Goal: Entertainment & Leisure: Browse casually

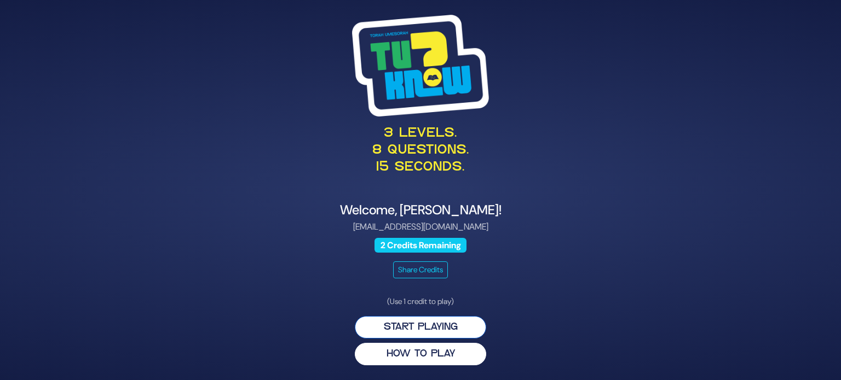
click at [439, 321] on button "Start Playing" at bounding box center [420, 327] width 131 height 22
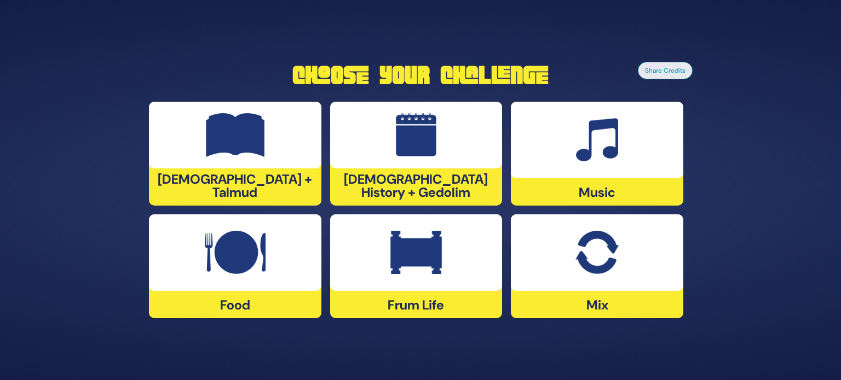
click at [585, 171] on div at bounding box center [597, 140] width 172 height 77
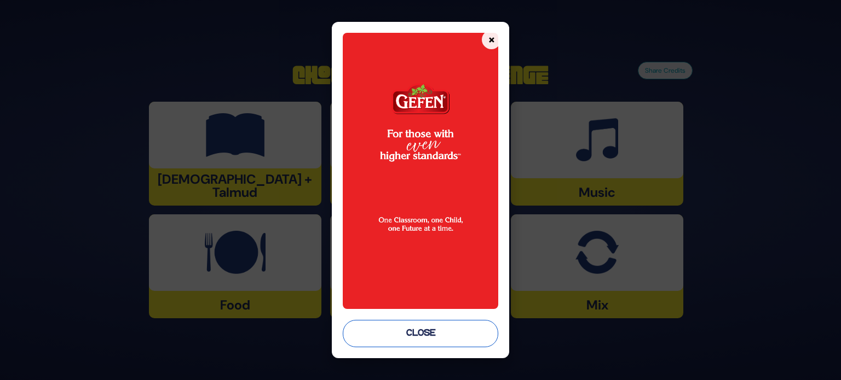
click at [432, 332] on button "Close" at bounding box center [420, 333] width 155 height 27
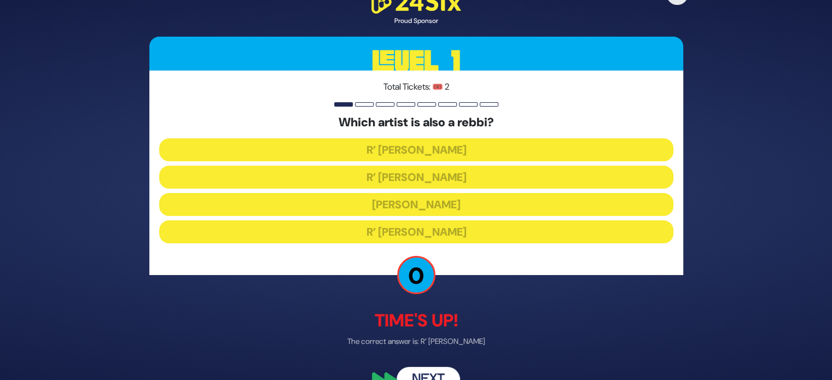
scroll to position [25, 0]
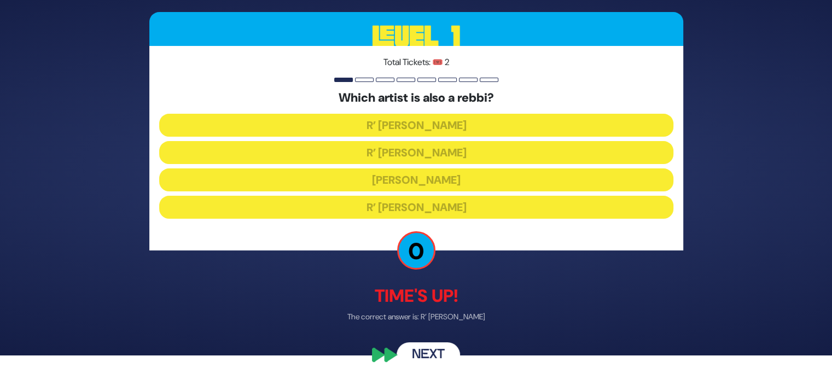
click at [420, 346] on button "Next" at bounding box center [428, 355] width 63 height 25
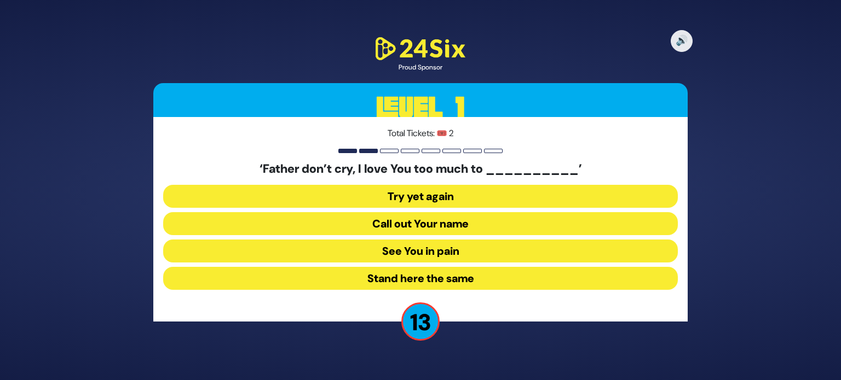
click at [383, 252] on button "See You in pain" at bounding box center [420, 251] width 514 height 23
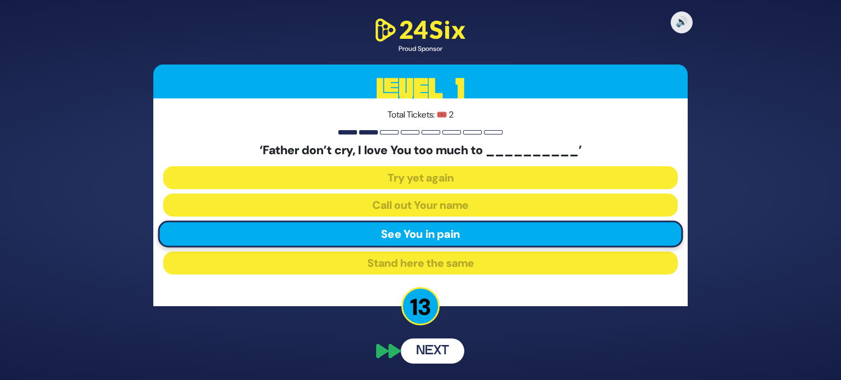
click at [417, 352] on div "🔊 Proud Sponsor Level 1 Total Tickets: 🎟️ 2 ‘Father don’t cry, I love You too m…" at bounding box center [420, 190] width 560 height 374
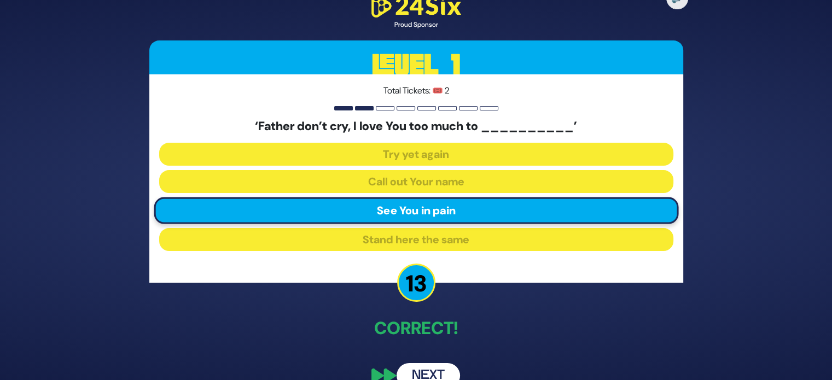
scroll to position [20, 0]
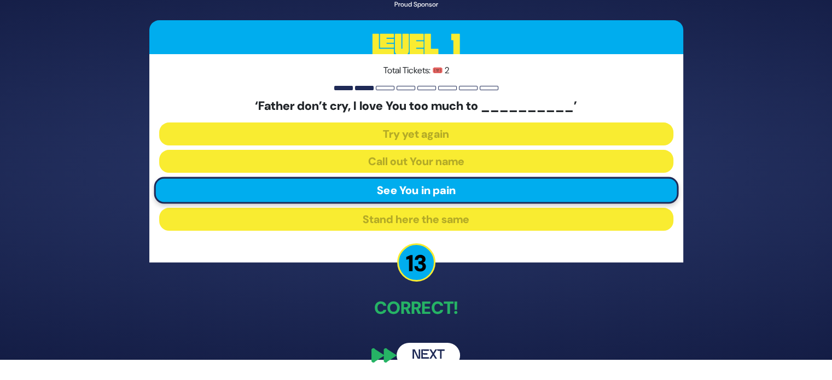
click at [433, 348] on button "Next" at bounding box center [428, 355] width 63 height 25
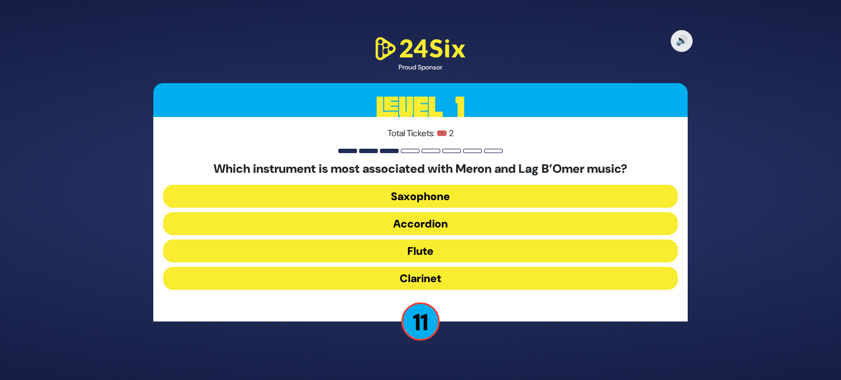
click at [432, 247] on button "Flute" at bounding box center [420, 251] width 514 height 23
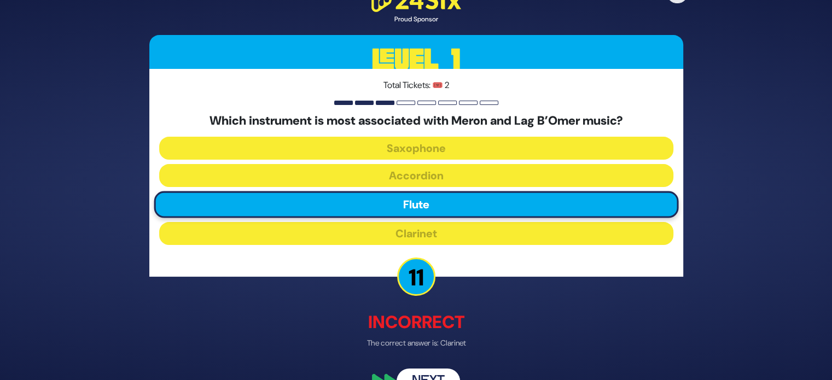
scroll to position [26, 0]
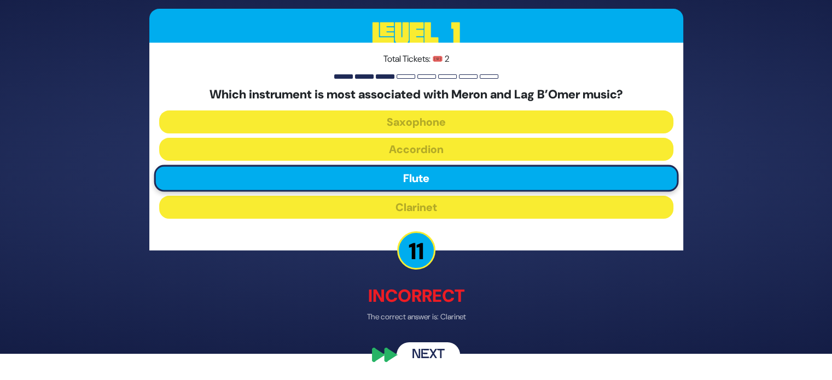
click at [423, 346] on button "Next" at bounding box center [428, 355] width 63 height 25
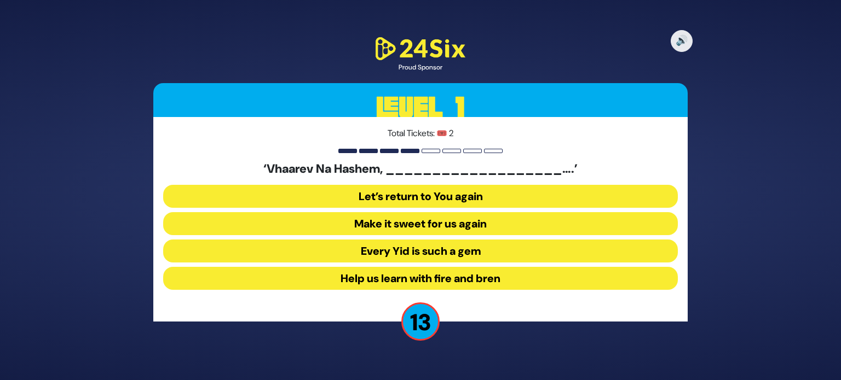
click at [375, 218] on button "Make it sweet for us again" at bounding box center [420, 223] width 514 height 23
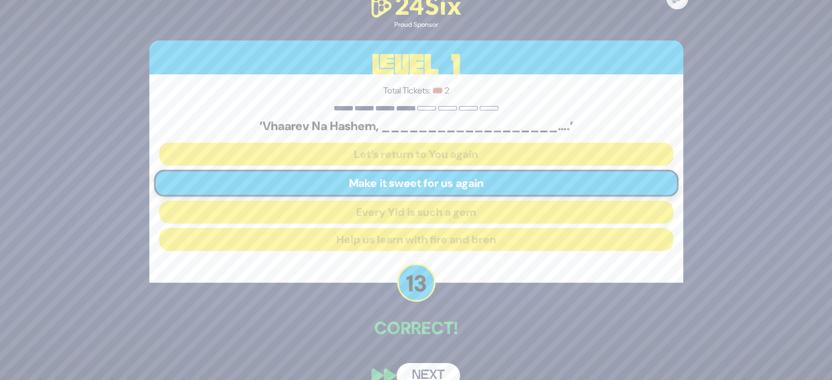
scroll to position [20, 0]
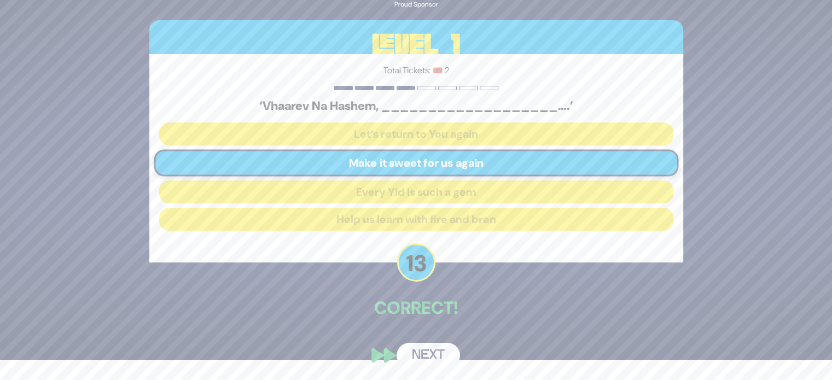
click at [414, 350] on button "Next" at bounding box center [428, 355] width 63 height 25
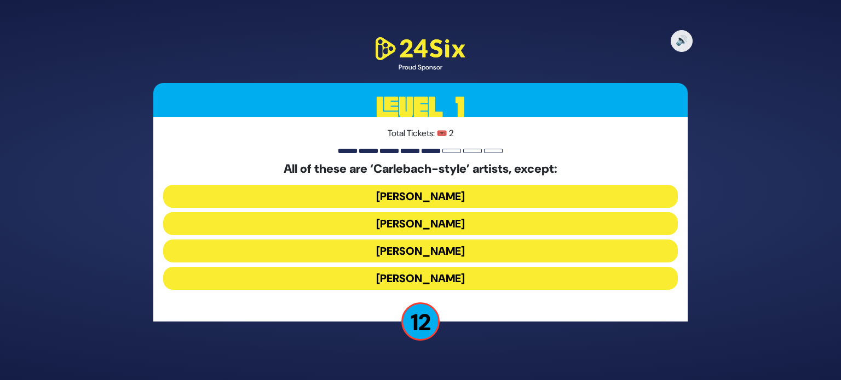
click at [386, 284] on button "[PERSON_NAME]" at bounding box center [420, 278] width 514 height 23
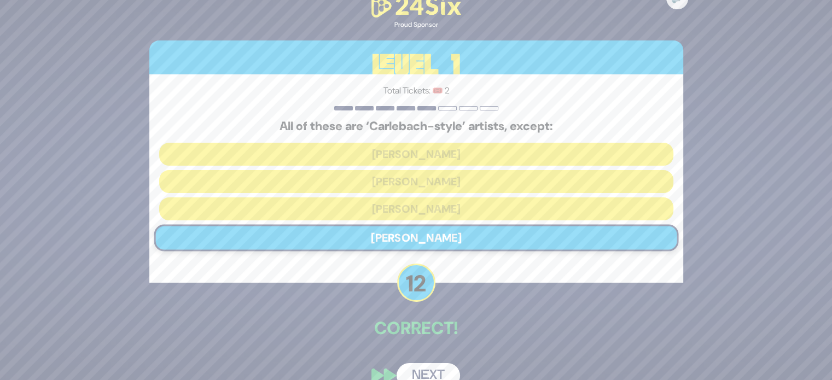
click at [442, 364] on button "Next" at bounding box center [428, 375] width 63 height 25
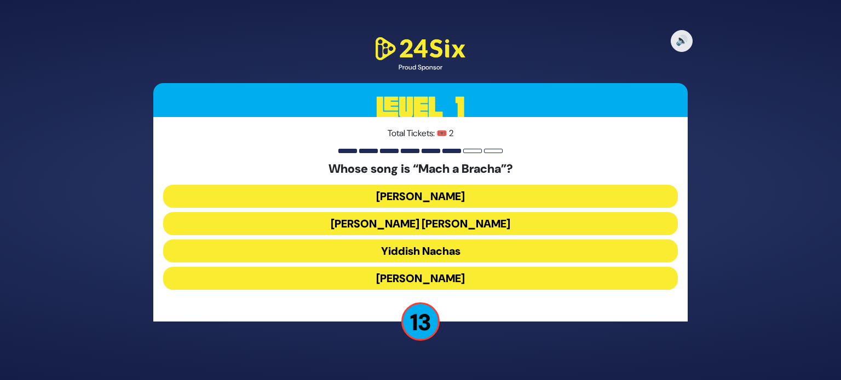
click at [444, 224] on button "[PERSON_NAME] [PERSON_NAME]" at bounding box center [420, 223] width 514 height 23
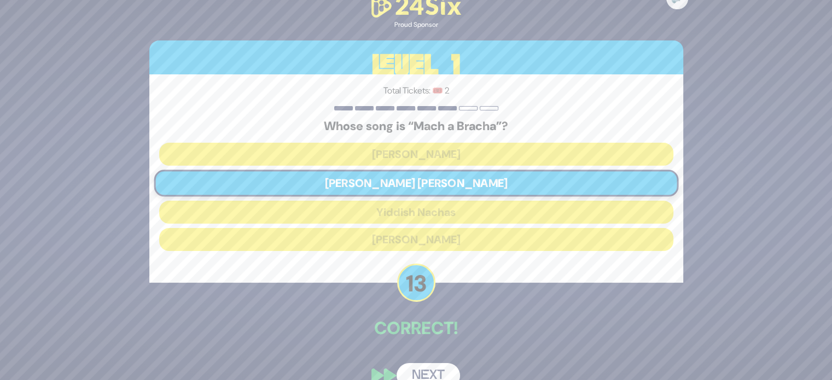
click at [438, 369] on button "Next" at bounding box center [428, 375] width 63 height 25
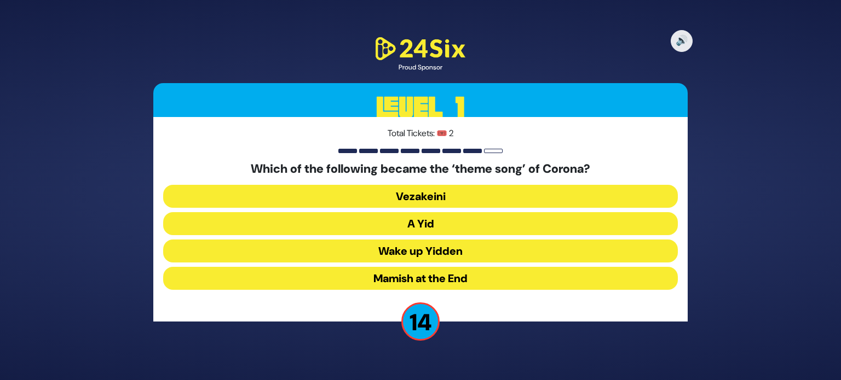
click at [436, 227] on button "A Yid" at bounding box center [420, 223] width 514 height 23
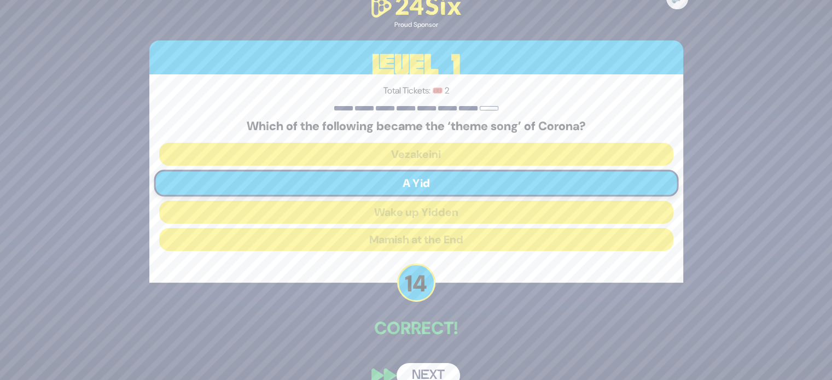
click at [436, 371] on button "Next" at bounding box center [428, 375] width 63 height 25
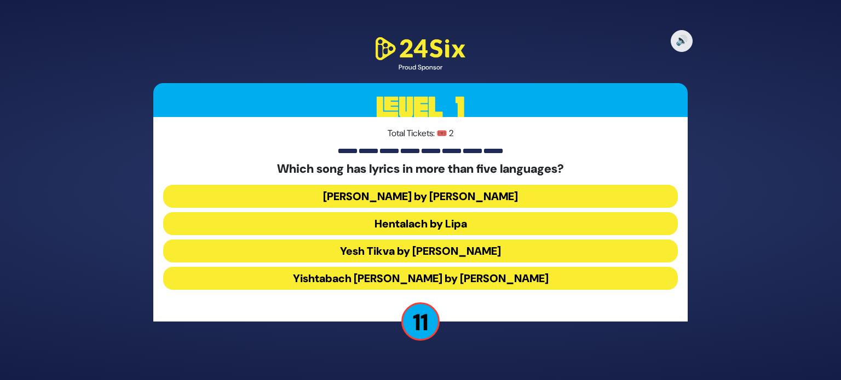
click at [429, 223] on button "Hentalach by Lipa" at bounding box center [420, 223] width 514 height 23
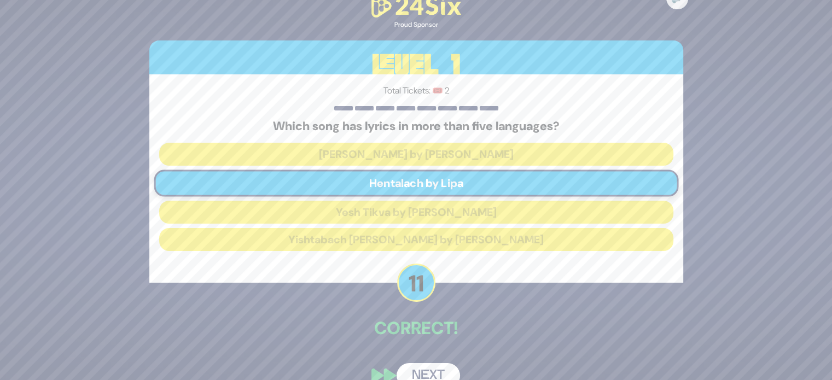
click at [431, 367] on button "Next" at bounding box center [428, 375] width 63 height 25
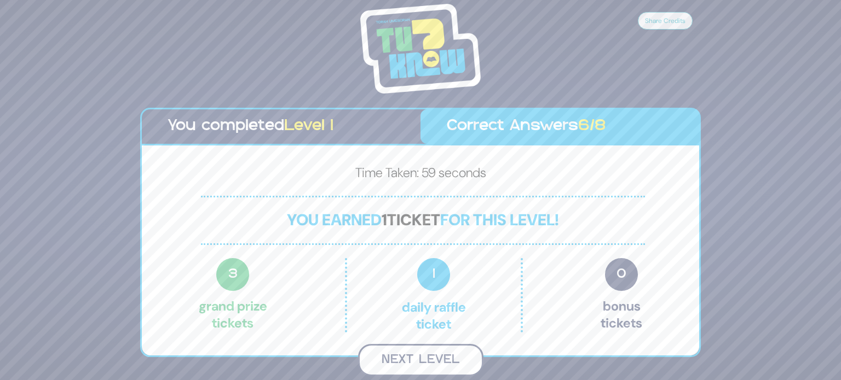
click at [430, 363] on button "Next Level" at bounding box center [420, 360] width 125 height 32
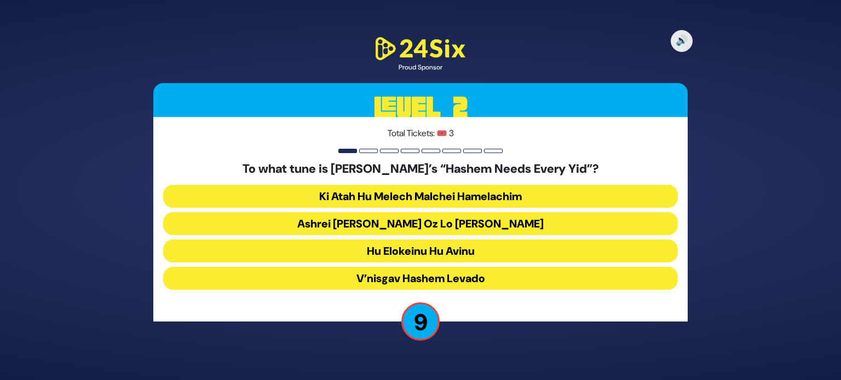
click at [406, 228] on button "Ashrei [PERSON_NAME] Oz Lo [PERSON_NAME]" at bounding box center [420, 223] width 514 height 23
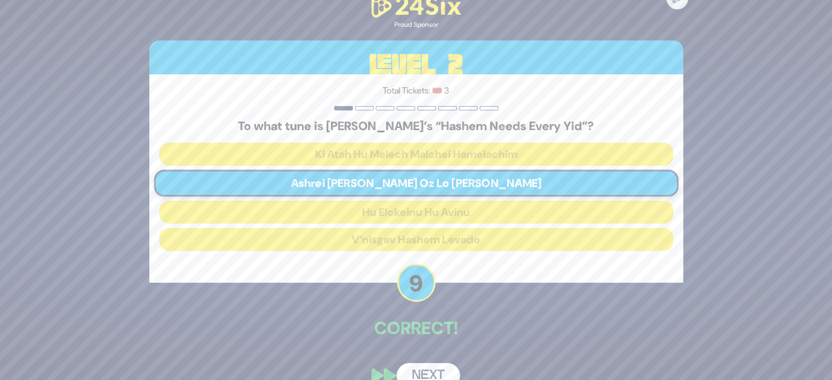
click at [431, 369] on button "Next" at bounding box center [428, 375] width 63 height 25
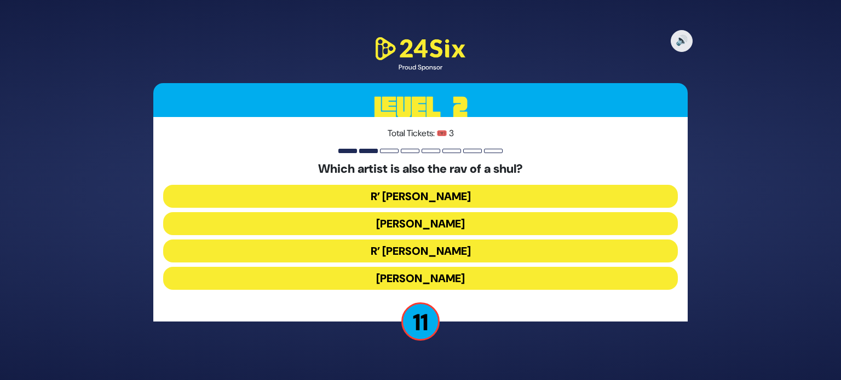
click at [429, 254] on button "R’ [PERSON_NAME]" at bounding box center [420, 251] width 514 height 23
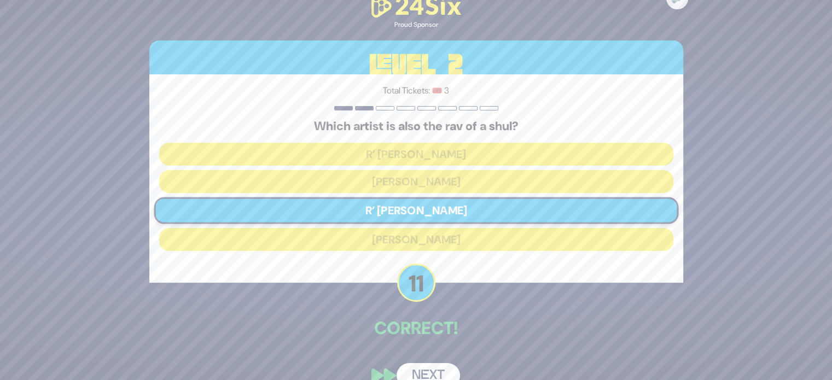
click at [433, 370] on button "Next" at bounding box center [428, 375] width 63 height 25
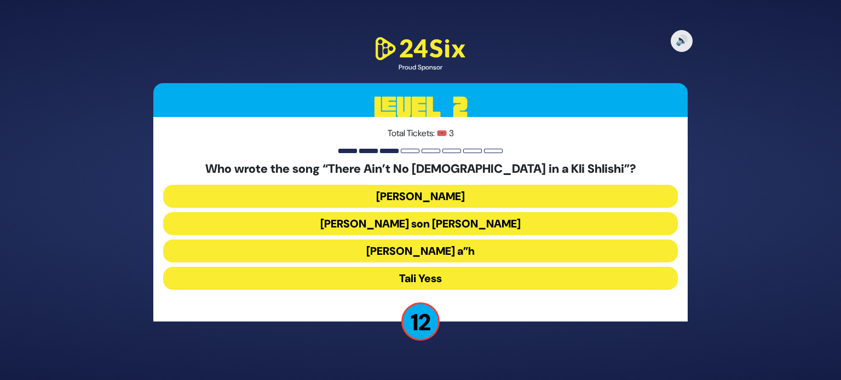
click at [424, 251] on button "[PERSON_NAME] a”h" at bounding box center [420, 251] width 514 height 23
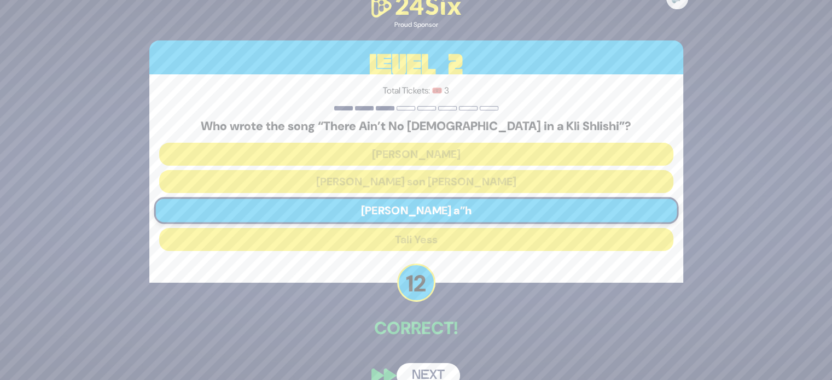
click at [427, 366] on button "Next" at bounding box center [428, 375] width 63 height 25
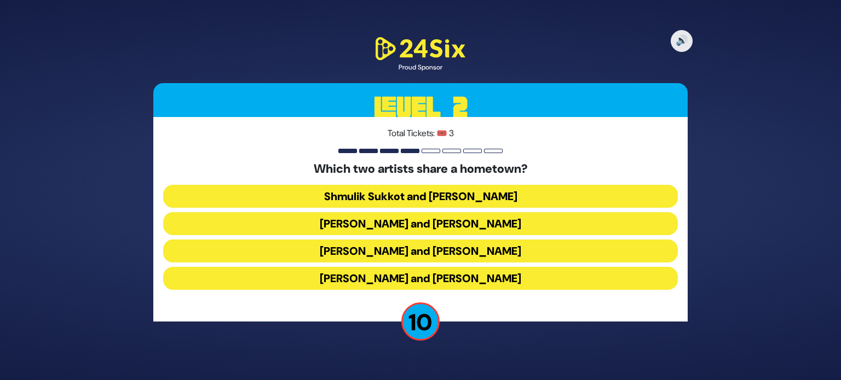
click at [419, 194] on button "Shmulik Sukkot and [PERSON_NAME]" at bounding box center [420, 196] width 514 height 23
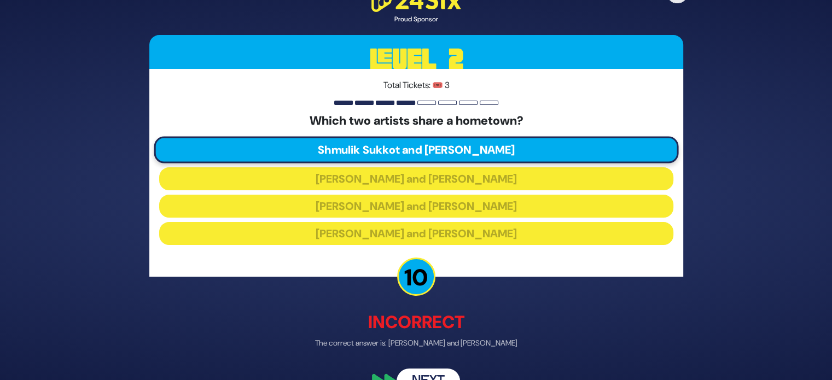
click at [433, 371] on button "Next" at bounding box center [428, 381] width 63 height 25
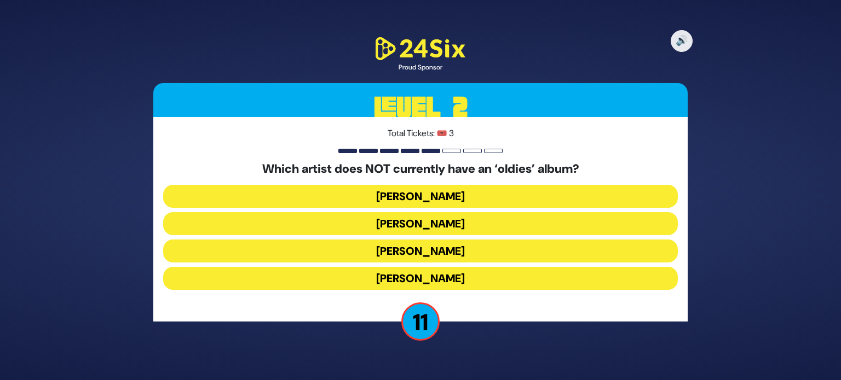
click at [418, 225] on button "[PERSON_NAME]" at bounding box center [420, 223] width 514 height 23
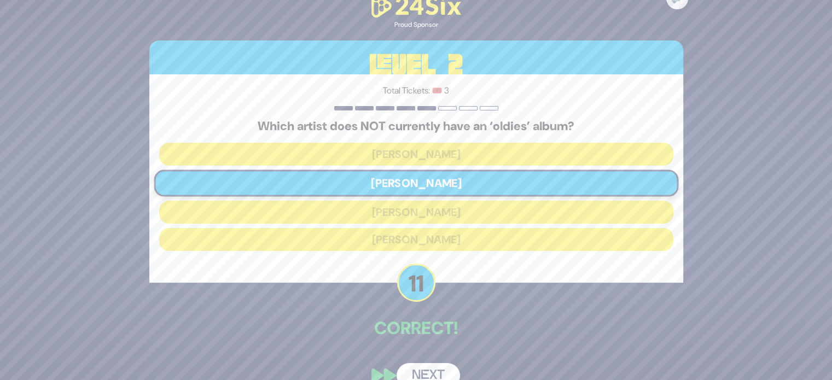
click at [439, 368] on button "Next" at bounding box center [428, 375] width 63 height 25
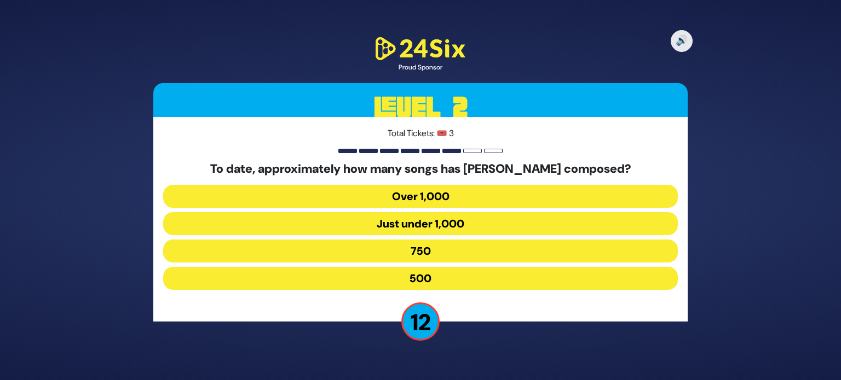
click at [423, 249] on button "750" at bounding box center [420, 251] width 514 height 23
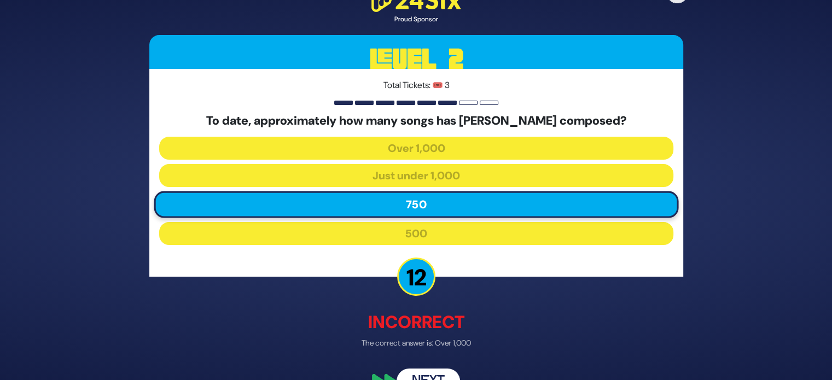
click at [433, 373] on button "Next" at bounding box center [428, 381] width 63 height 25
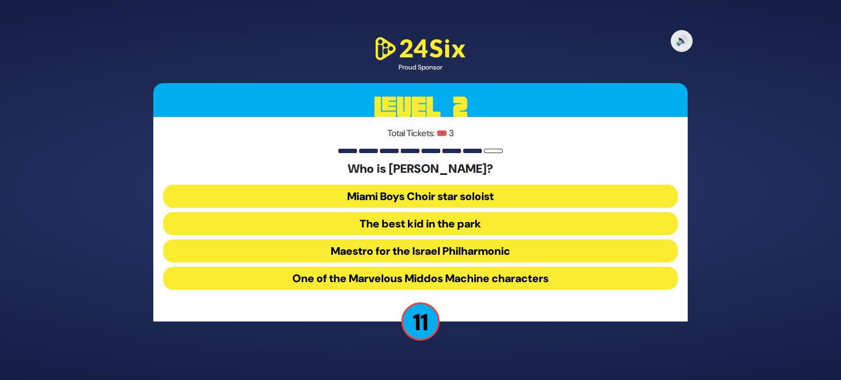
click at [412, 216] on button "The best kid in the park" at bounding box center [420, 223] width 514 height 23
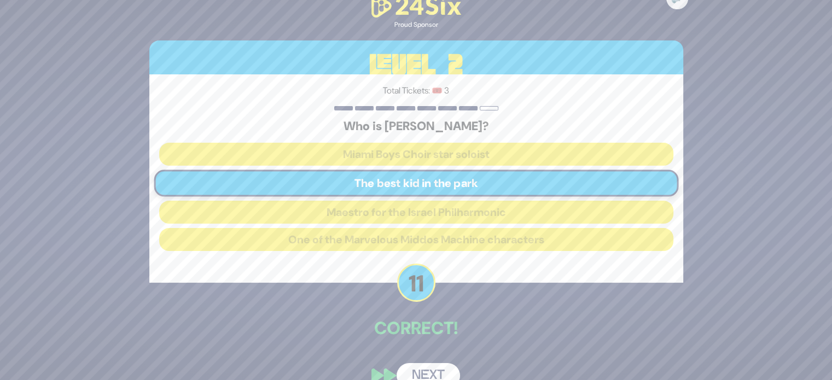
click at [436, 368] on button "Next" at bounding box center [428, 375] width 63 height 25
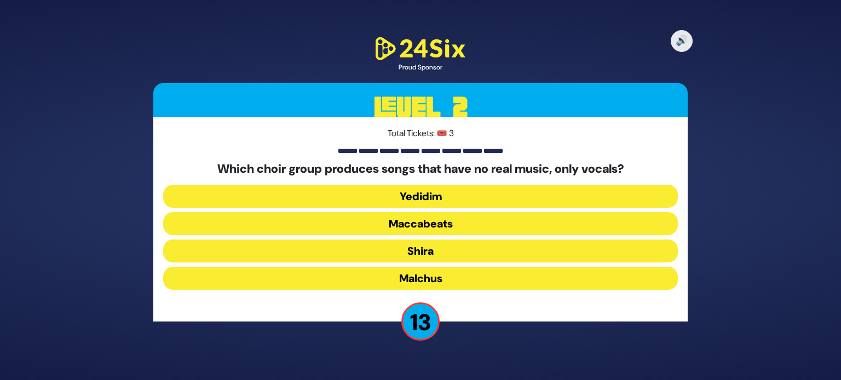
click at [418, 228] on button "Maccabeats" at bounding box center [420, 223] width 514 height 23
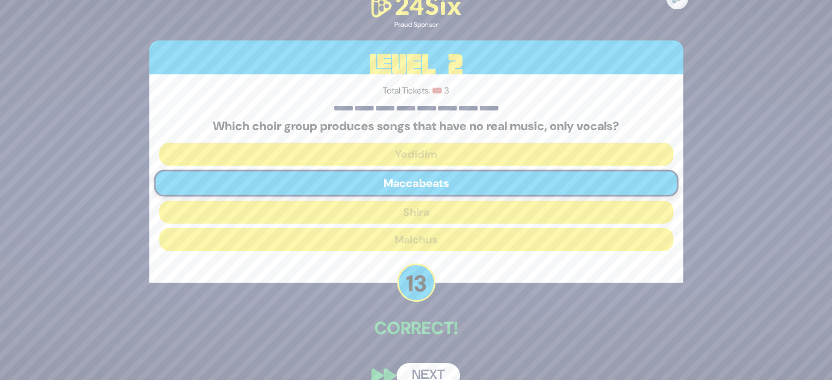
click at [436, 367] on button "Next" at bounding box center [428, 375] width 63 height 25
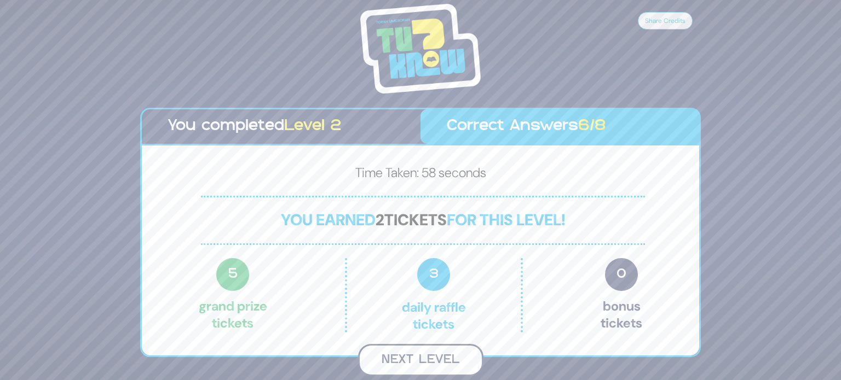
click at [444, 359] on button "Next Level" at bounding box center [420, 360] width 125 height 32
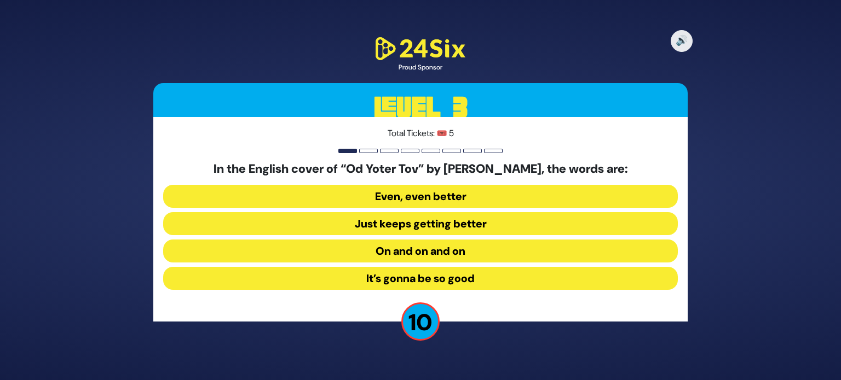
click at [405, 253] on button "On and on and on" at bounding box center [420, 251] width 514 height 23
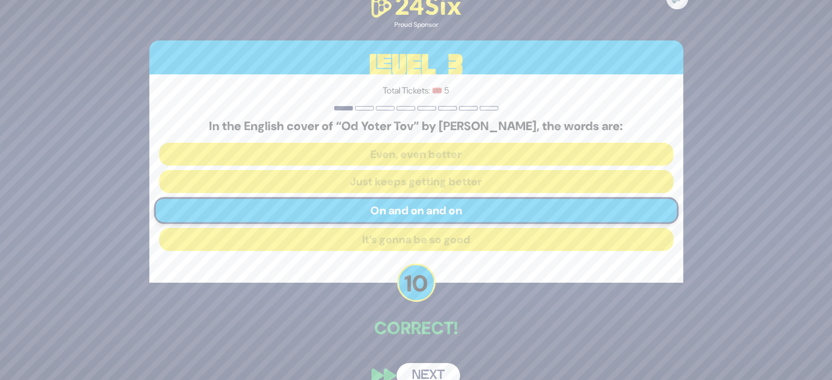
click at [425, 370] on button "Next" at bounding box center [428, 375] width 63 height 25
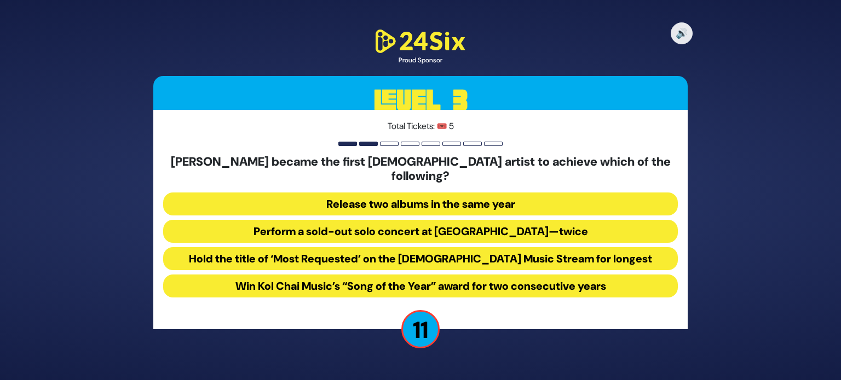
click at [425, 221] on button "Perform a sold-out solo concert at [GEOGRAPHIC_DATA]—twice" at bounding box center [420, 231] width 514 height 23
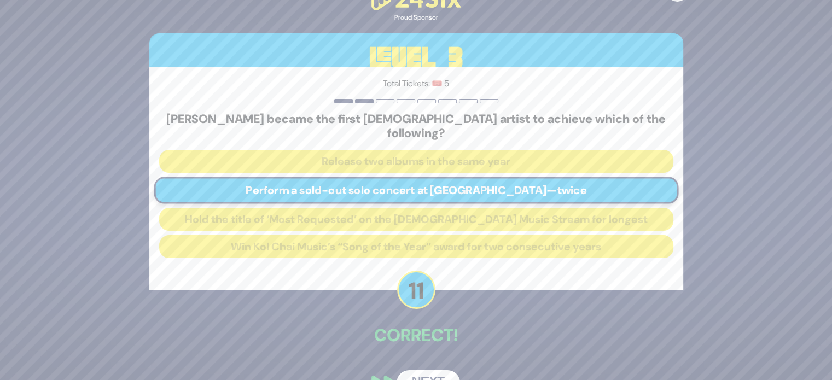
click at [432, 372] on button "Next" at bounding box center [428, 383] width 63 height 25
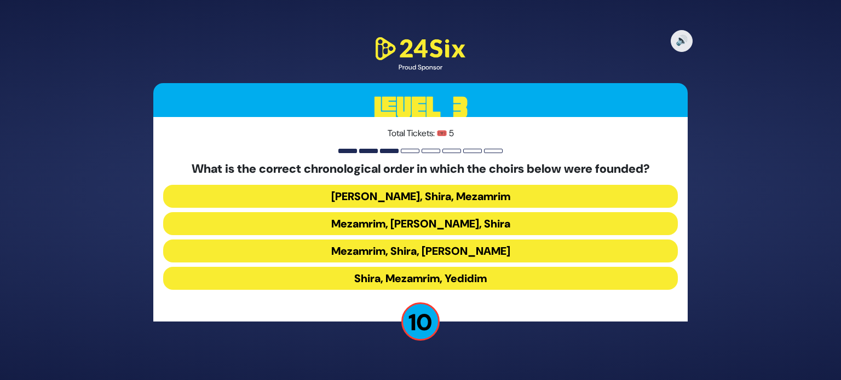
click at [383, 277] on button "Shira, Mezamrim, Yedidim" at bounding box center [420, 278] width 514 height 23
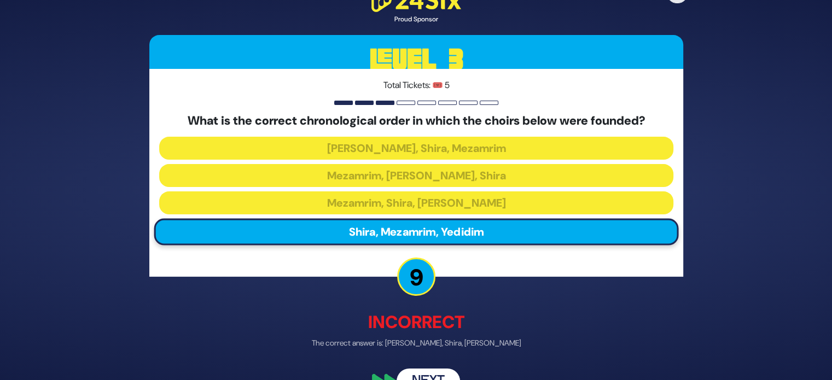
click at [430, 374] on button "Next" at bounding box center [428, 381] width 63 height 25
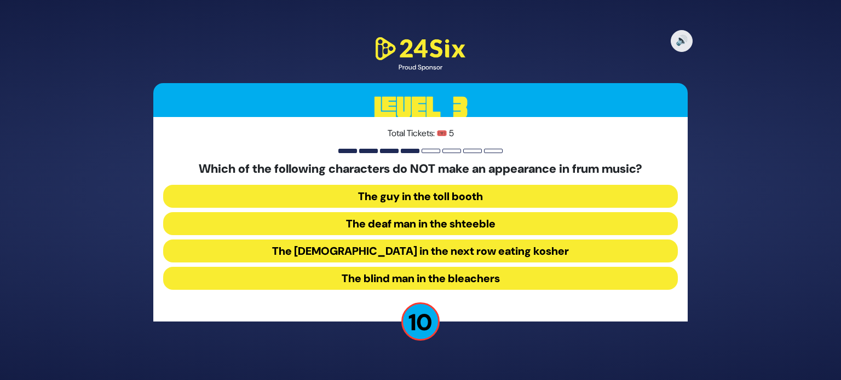
click at [424, 275] on button "The blind man in the bleachers" at bounding box center [420, 278] width 514 height 23
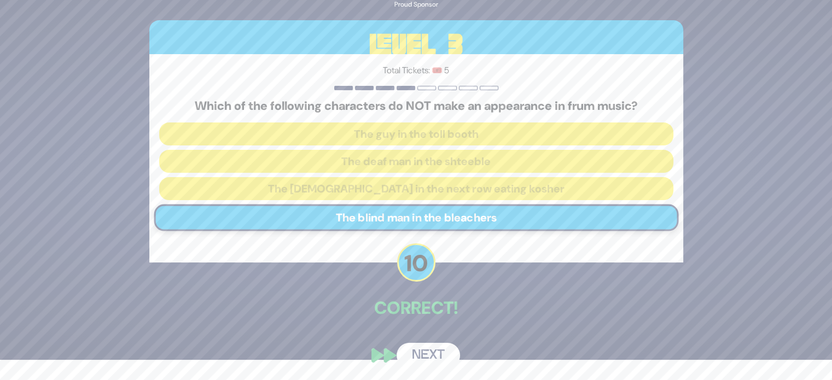
scroll to position [20, 0]
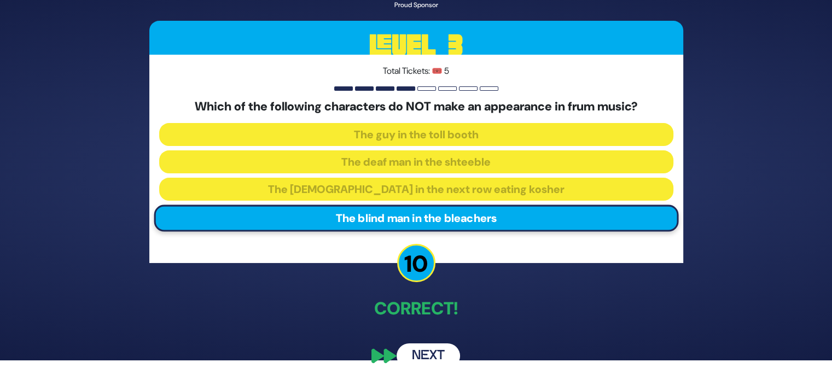
click at [430, 354] on button "Next" at bounding box center [428, 356] width 63 height 25
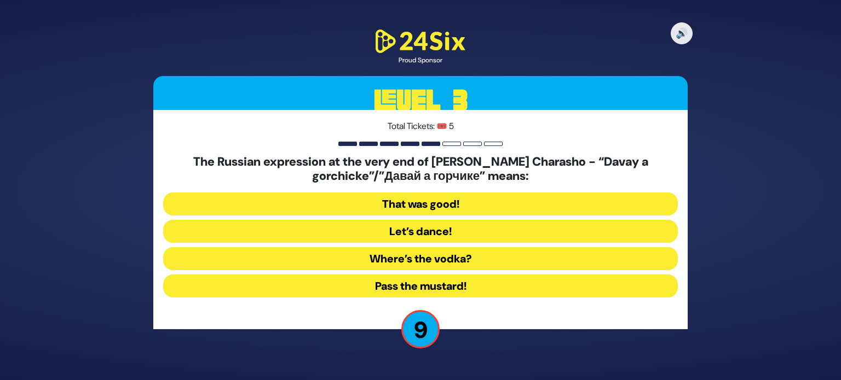
click at [436, 233] on button "Let’s dance!" at bounding box center [420, 231] width 514 height 23
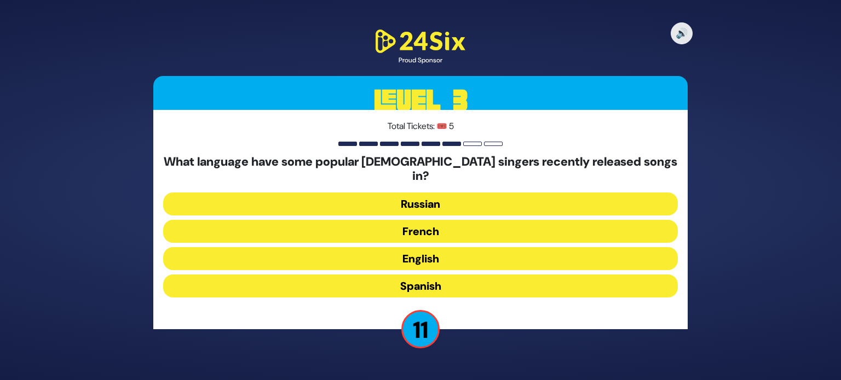
click at [419, 250] on button "English" at bounding box center [420, 258] width 514 height 23
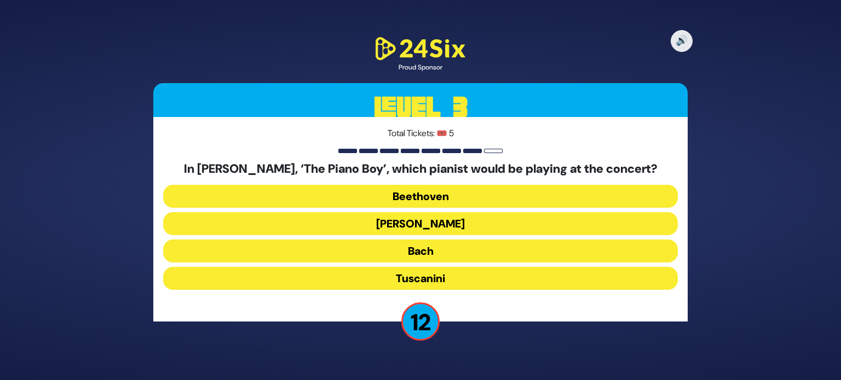
click at [419, 226] on button "[PERSON_NAME]" at bounding box center [420, 223] width 514 height 23
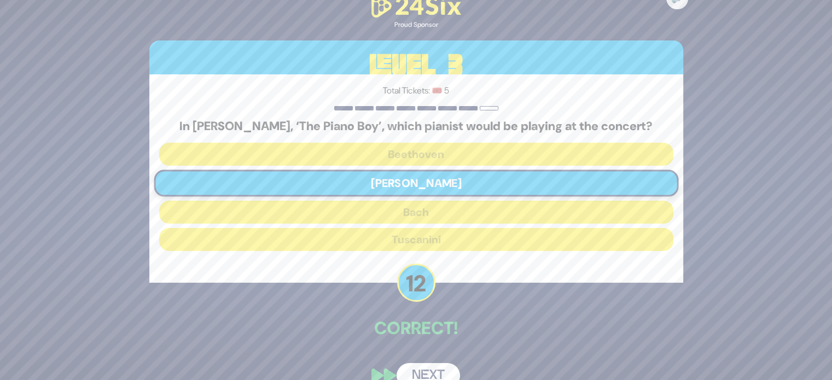
click at [441, 372] on button "Next" at bounding box center [428, 375] width 63 height 25
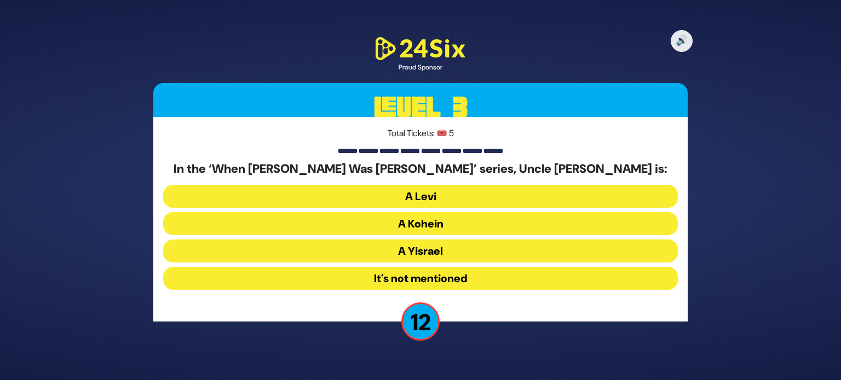
click at [427, 277] on button "It's not mentioned" at bounding box center [420, 278] width 514 height 23
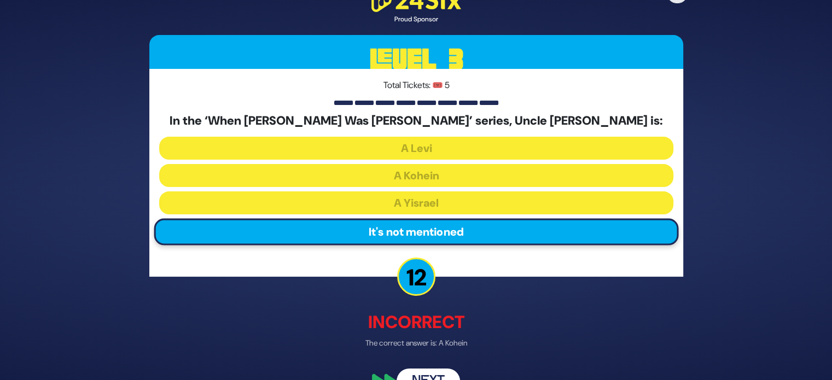
click at [434, 372] on button "Next" at bounding box center [428, 381] width 63 height 25
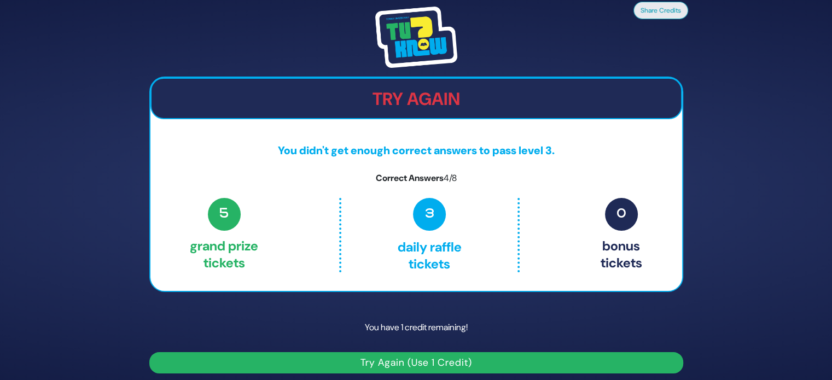
scroll to position [6, 0]
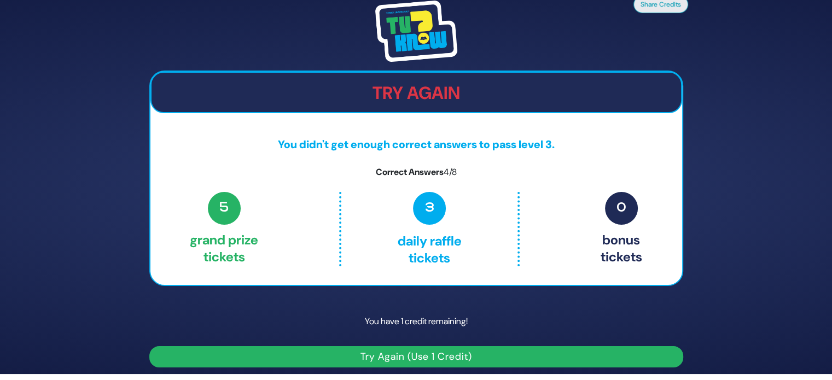
click at [439, 345] on div "You have 1 credit remaining! Try Again (Use 1 Credit)" at bounding box center [416, 337] width 534 height 62
click at [444, 361] on button "Try Again (Use 1 Credit)" at bounding box center [416, 356] width 534 height 21
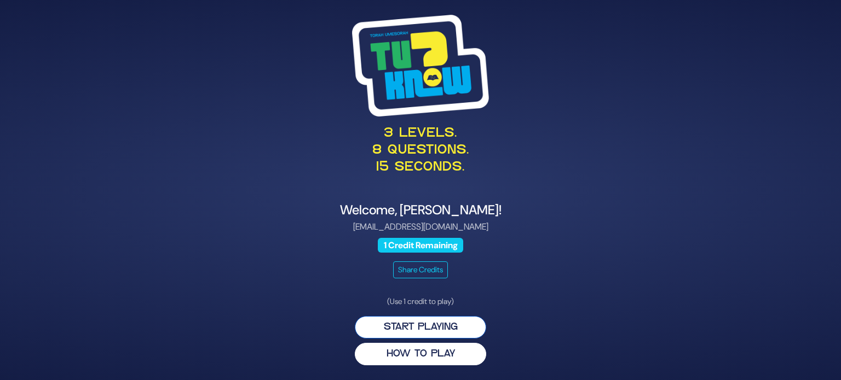
click at [462, 330] on button "Start Playing" at bounding box center [420, 327] width 131 height 22
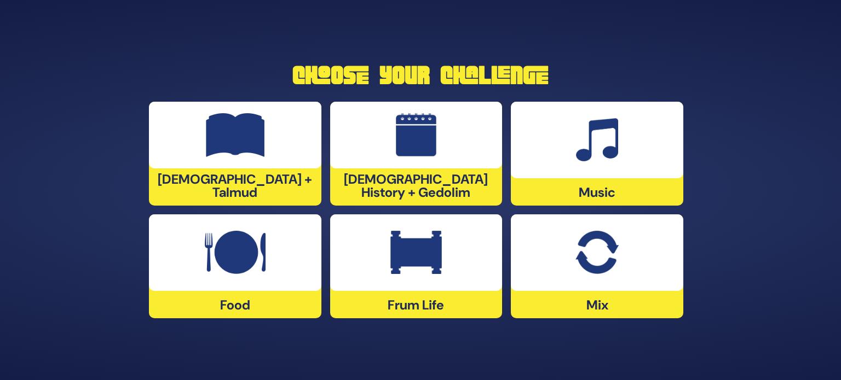
click at [272, 264] on div at bounding box center [235, 253] width 172 height 77
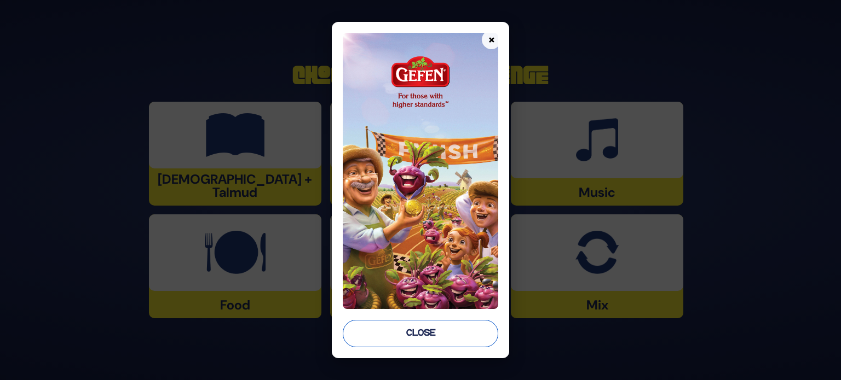
click at [401, 330] on button "Close" at bounding box center [420, 333] width 155 height 27
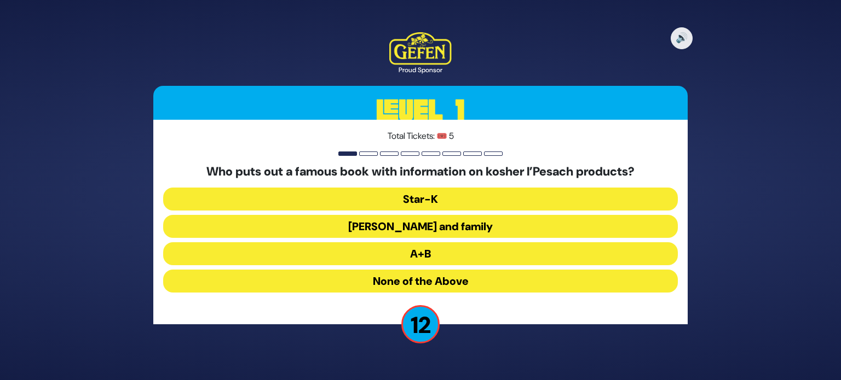
click at [419, 250] on button "A+B" at bounding box center [420, 253] width 514 height 23
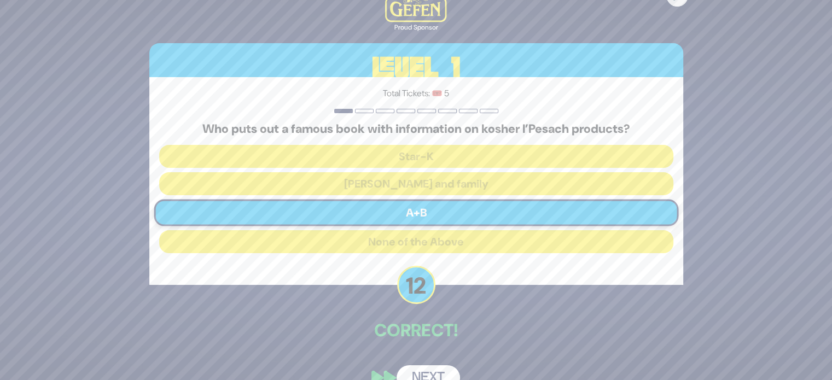
click at [439, 368] on button "Next" at bounding box center [428, 378] width 63 height 25
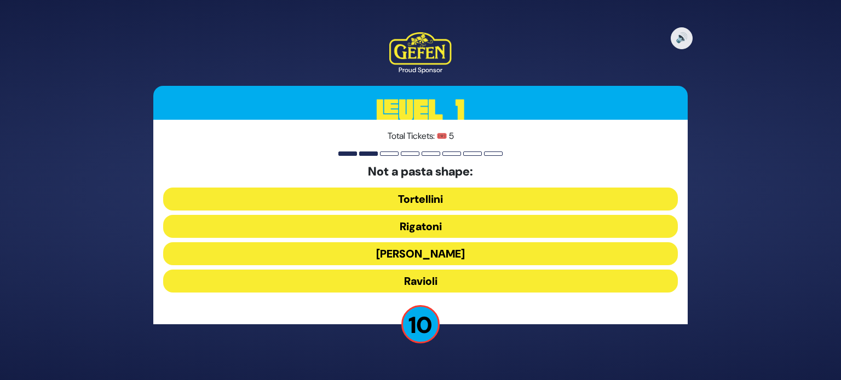
click at [380, 256] on button "Ronzoni" at bounding box center [420, 253] width 514 height 23
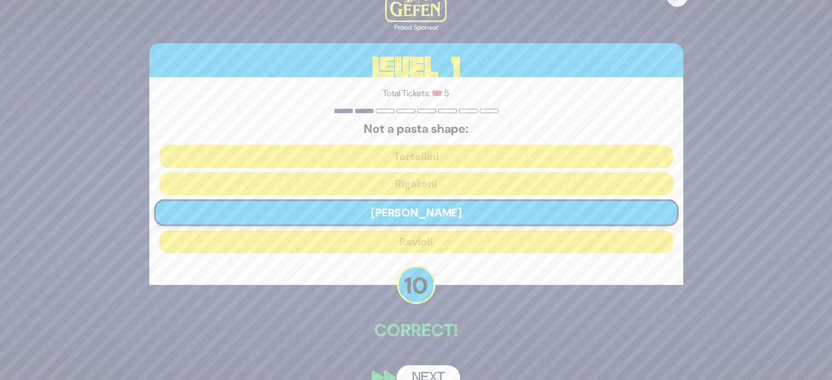
click at [435, 374] on button "Next" at bounding box center [428, 378] width 63 height 25
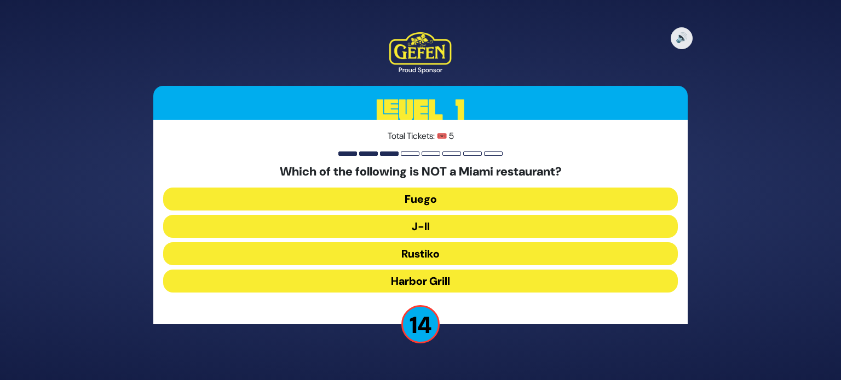
click at [403, 236] on button "J-II" at bounding box center [420, 226] width 514 height 23
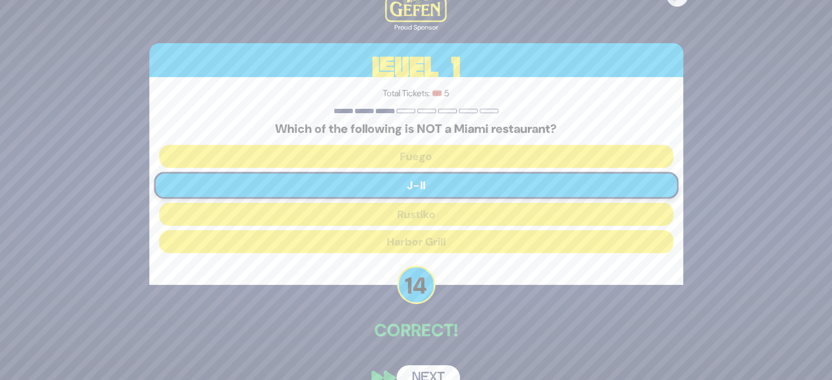
click at [435, 372] on button "Next" at bounding box center [428, 378] width 63 height 25
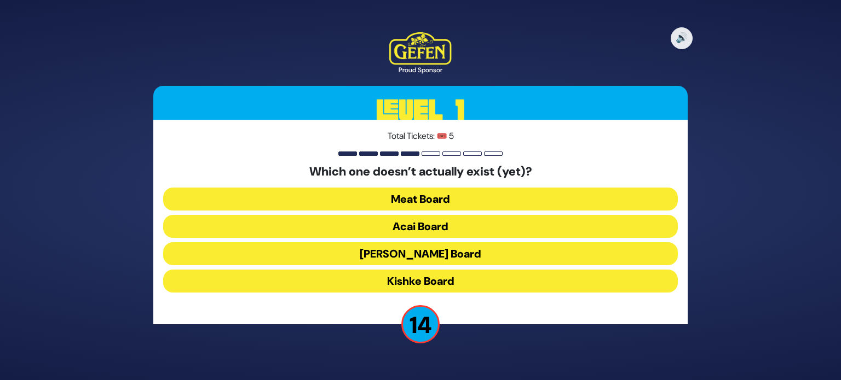
click at [417, 284] on button "Kishke Board" at bounding box center [420, 281] width 514 height 23
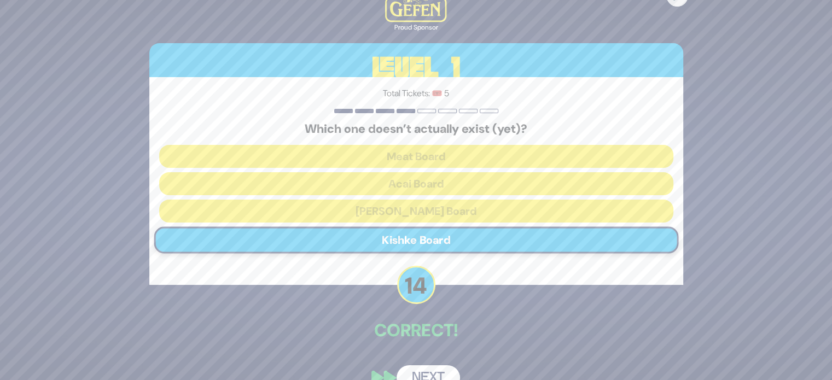
click at [440, 372] on button "Next" at bounding box center [428, 378] width 63 height 25
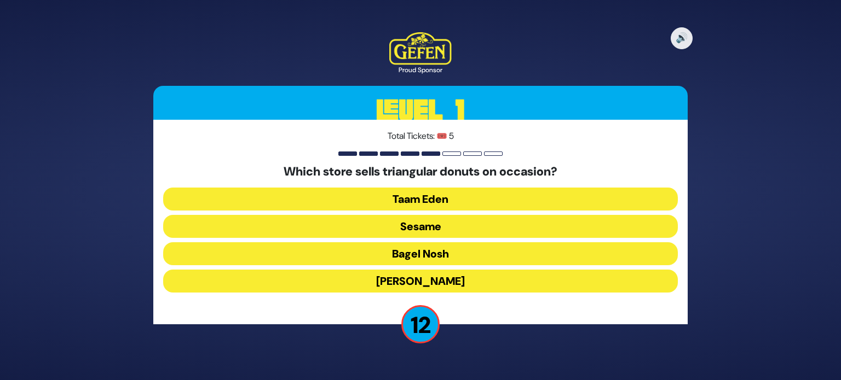
click at [384, 228] on button "Sesame" at bounding box center [420, 226] width 514 height 23
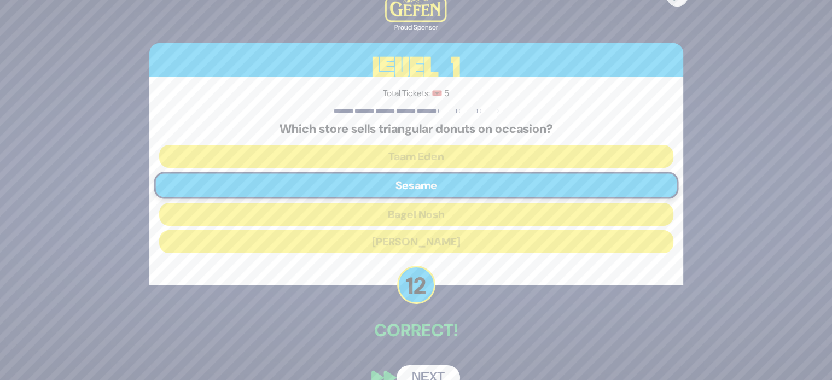
click at [431, 373] on button "Next" at bounding box center [428, 378] width 63 height 25
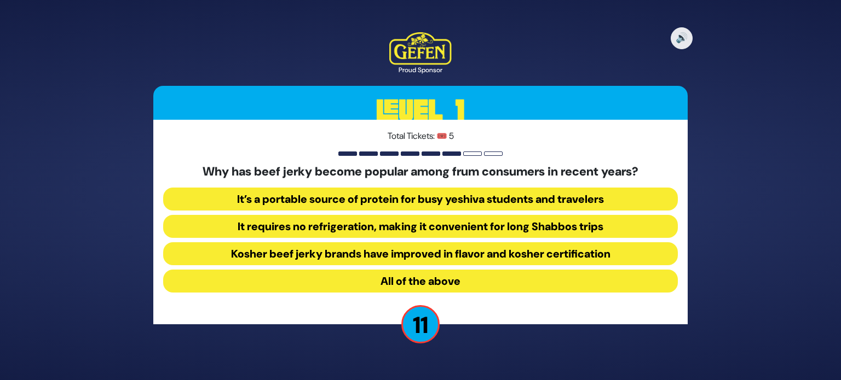
click at [407, 279] on button "All of the above" at bounding box center [420, 281] width 514 height 23
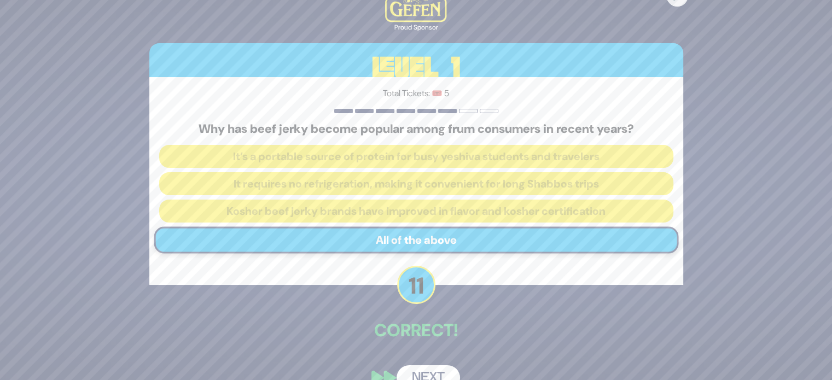
click at [436, 371] on button "Next" at bounding box center [428, 378] width 63 height 25
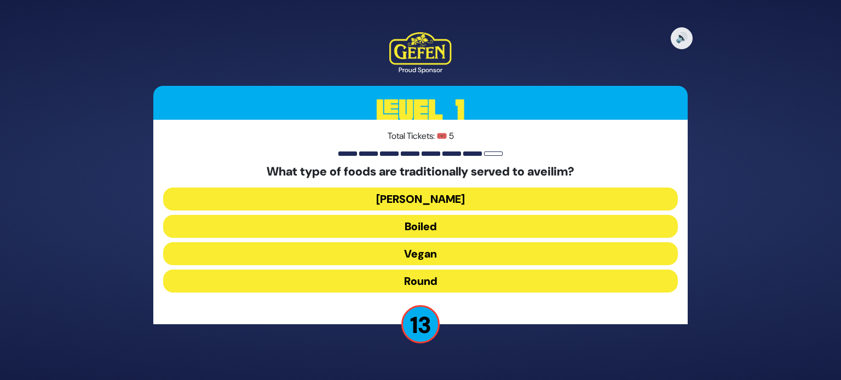
click at [433, 283] on button "Round" at bounding box center [420, 281] width 514 height 23
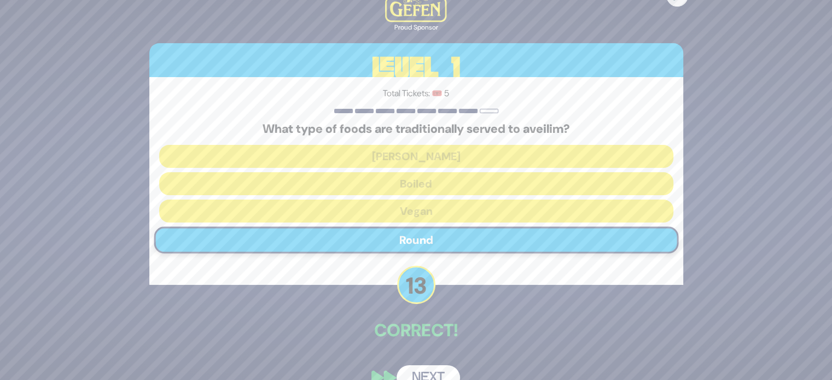
click at [430, 368] on button "Next" at bounding box center [428, 378] width 63 height 25
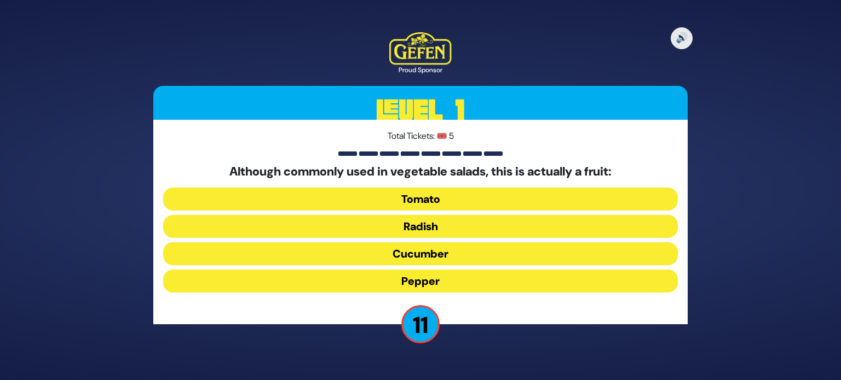
click at [418, 200] on button "Tomato" at bounding box center [420, 199] width 514 height 23
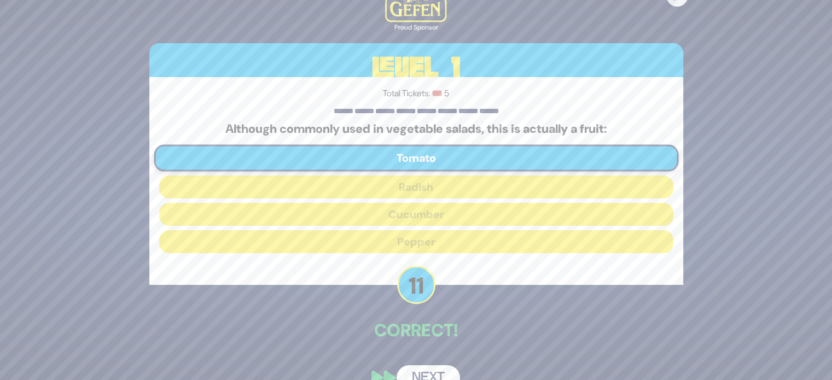
click at [430, 367] on button "Next" at bounding box center [428, 378] width 63 height 25
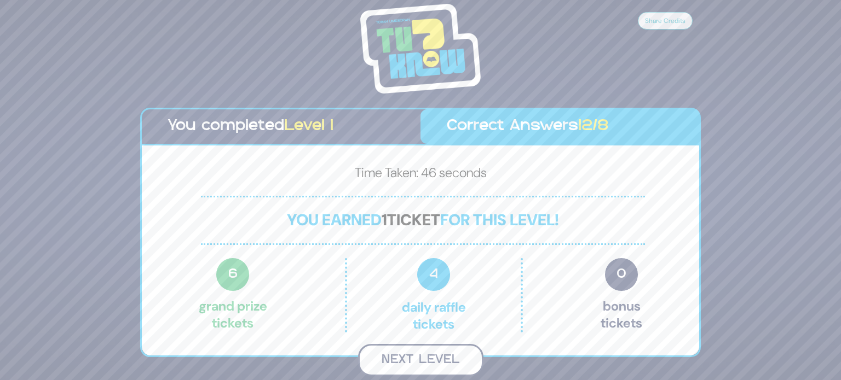
click at [419, 353] on button "Next Level" at bounding box center [420, 360] width 125 height 32
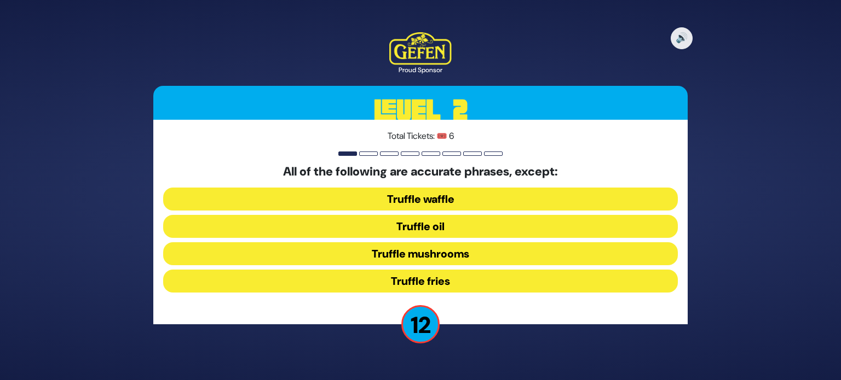
click at [427, 195] on button "Truffle waffle" at bounding box center [420, 199] width 514 height 23
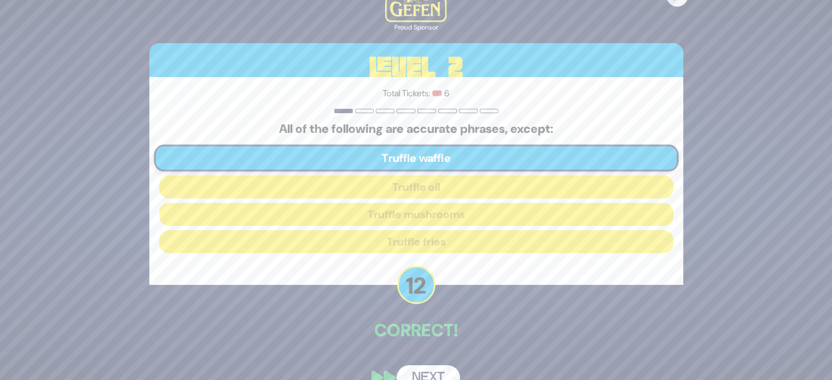
click at [446, 369] on button "Next" at bounding box center [428, 378] width 63 height 25
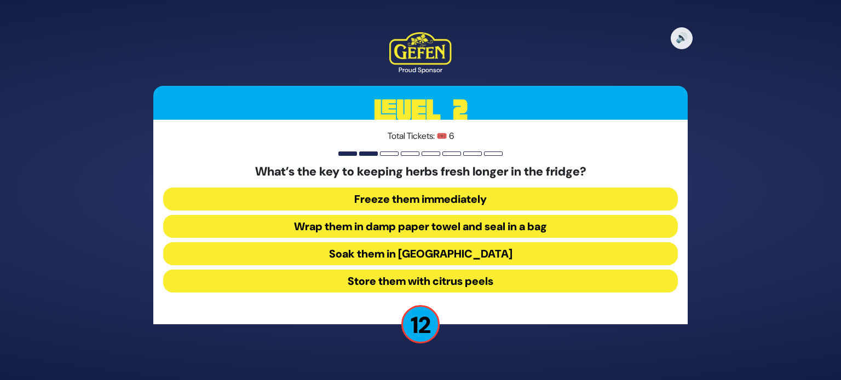
click at [421, 228] on button "Wrap them in damp paper towel and seal in a bag" at bounding box center [420, 226] width 514 height 23
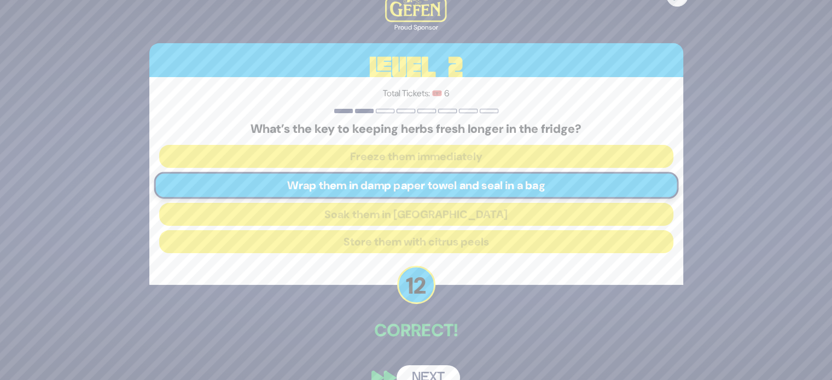
click at [427, 371] on button "Next" at bounding box center [428, 378] width 63 height 25
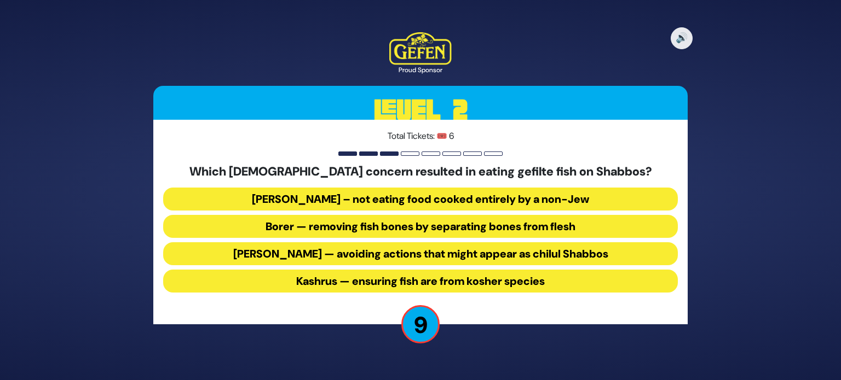
click at [403, 199] on button "Bishul Akum – not eating food cooked entirely by a non-Jew" at bounding box center [420, 199] width 514 height 23
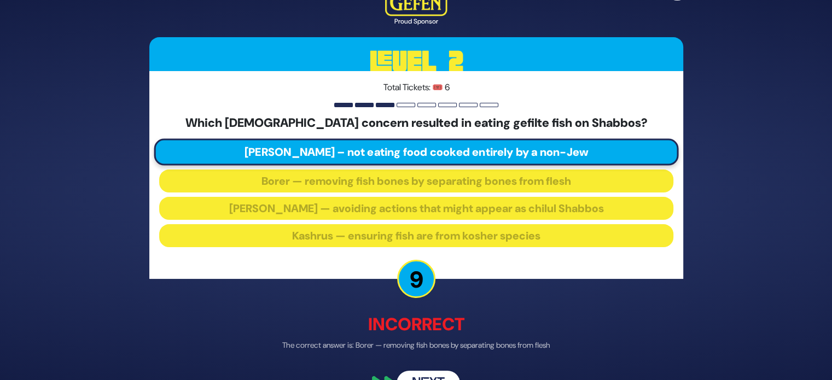
click at [429, 374] on button "Next" at bounding box center [428, 384] width 63 height 25
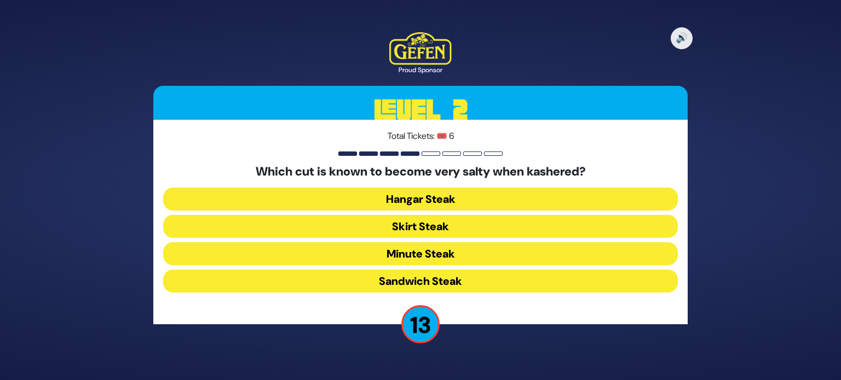
click at [418, 228] on button "Skirt Steak" at bounding box center [420, 226] width 514 height 23
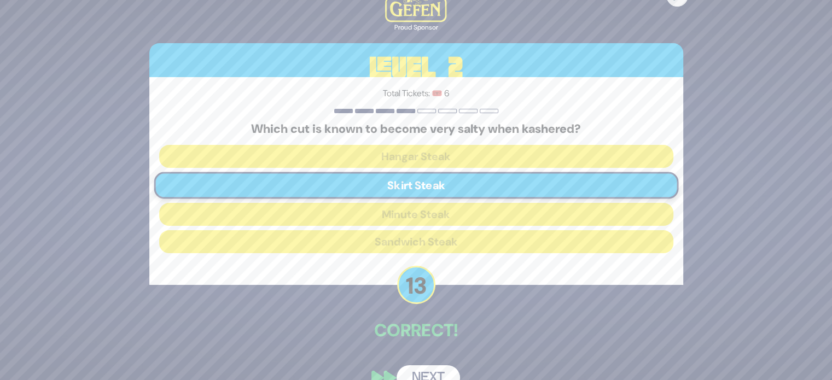
click at [438, 369] on button "Next" at bounding box center [428, 378] width 63 height 25
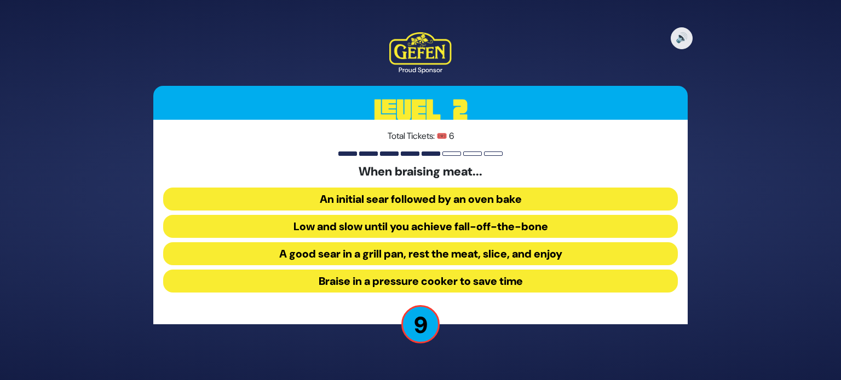
click at [330, 199] on button "An initial sear followed by an oven bake" at bounding box center [420, 199] width 514 height 23
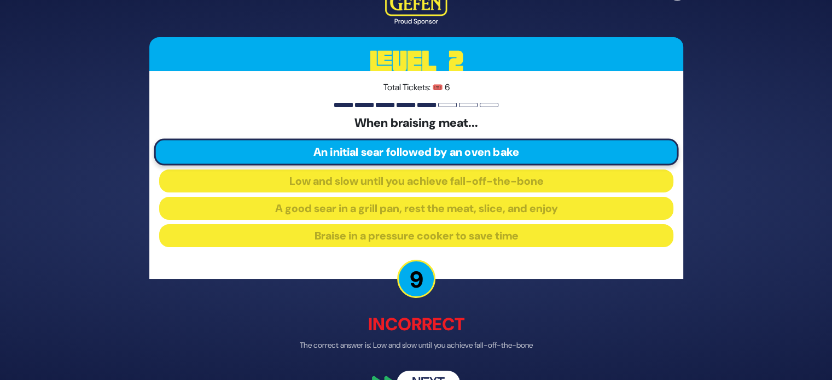
click at [431, 374] on button "Next" at bounding box center [428, 384] width 63 height 25
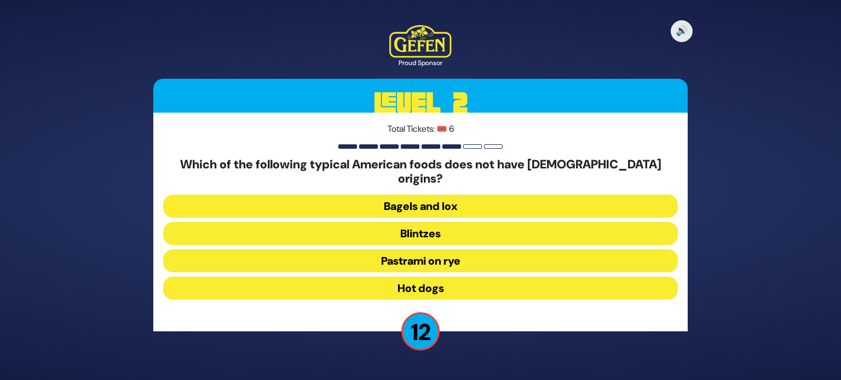
click at [418, 253] on button "Pastrami on rye" at bounding box center [420, 261] width 514 height 23
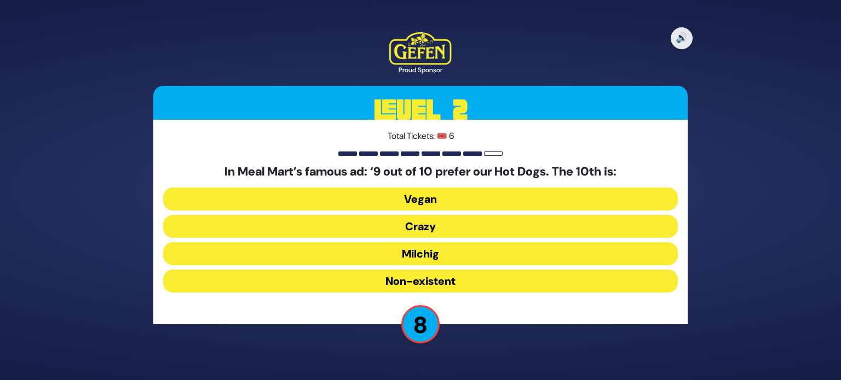
click at [423, 251] on button "Milchig" at bounding box center [420, 253] width 514 height 23
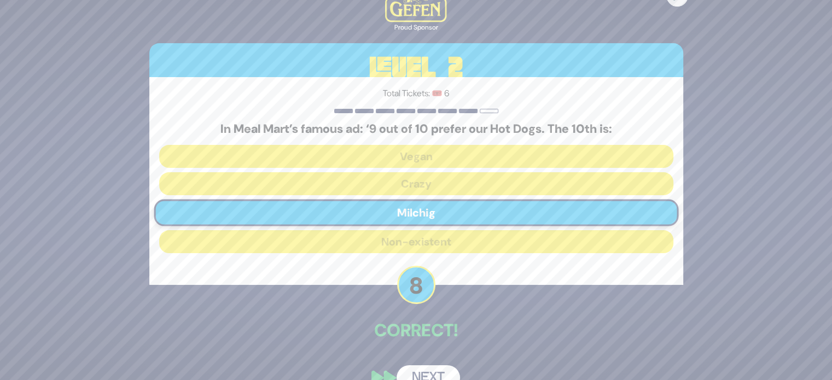
click at [433, 372] on button "Next" at bounding box center [428, 378] width 63 height 25
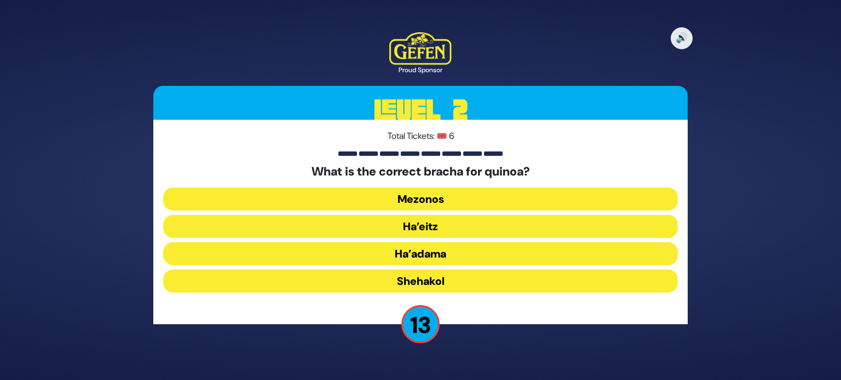
click at [419, 204] on button "Mezonos" at bounding box center [420, 199] width 514 height 23
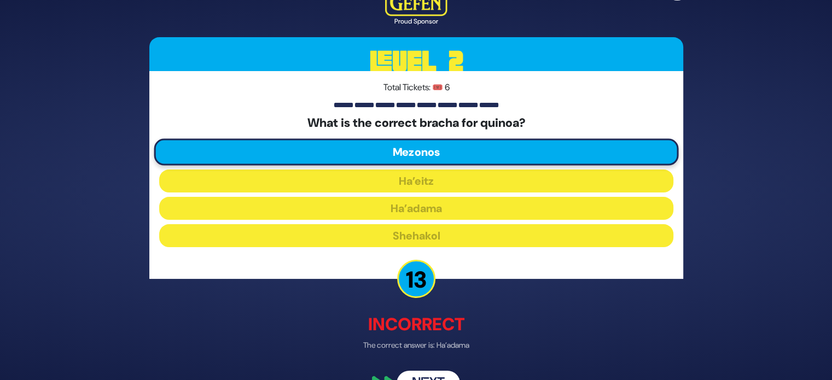
click at [438, 372] on button "Next" at bounding box center [428, 384] width 63 height 25
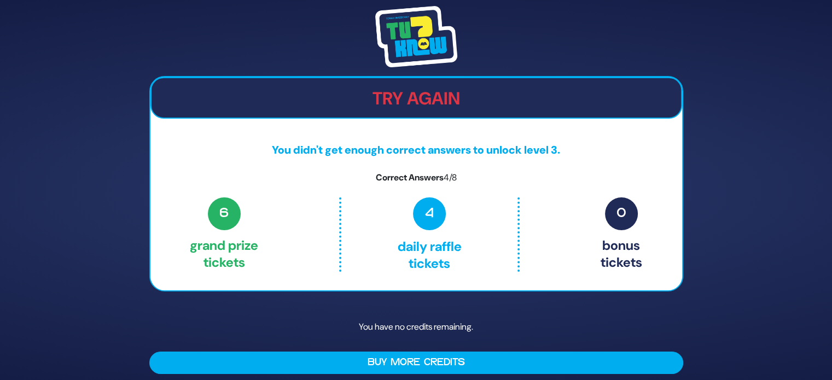
scroll to position [7, 0]
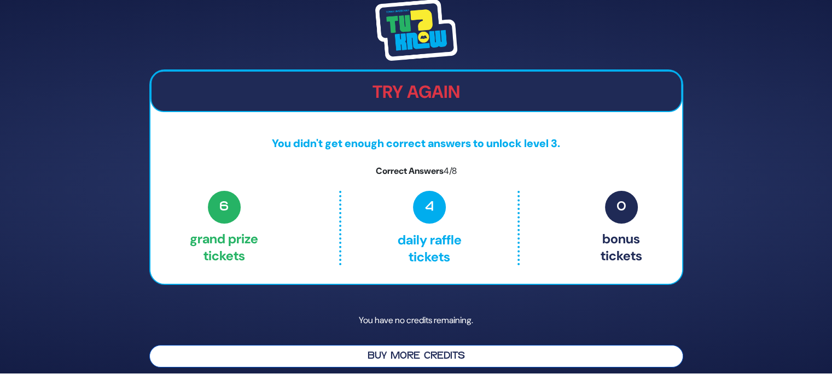
click at [447, 353] on button "Buy More Credits" at bounding box center [416, 356] width 534 height 22
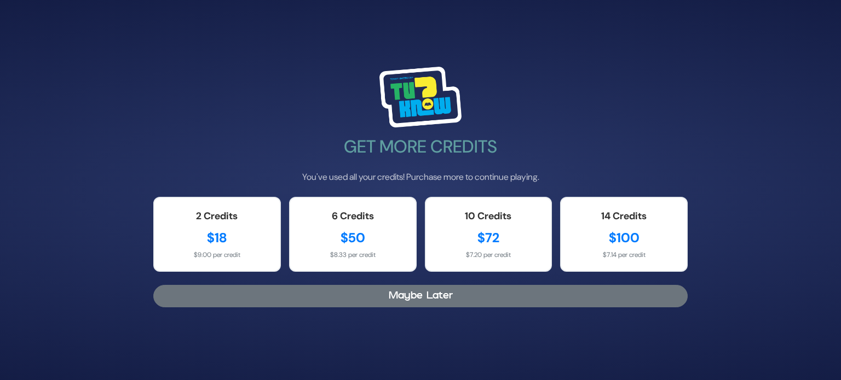
click at [422, 300] on button "Maybe Later" at bounding box center [420, 296] width 534 height 22
